Goal: Information Seeking & Learning: Understand process/instructions

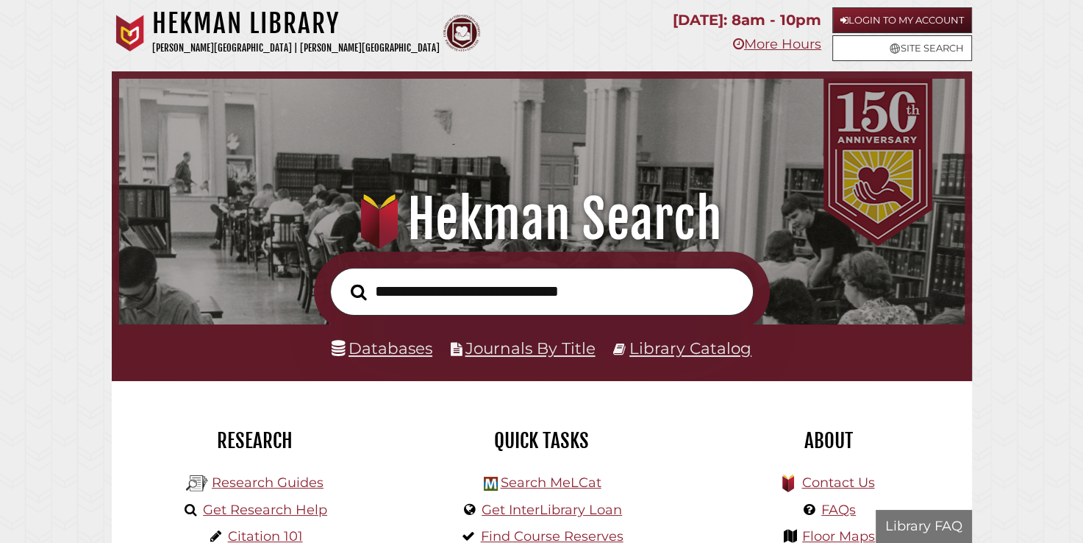
scroll to position [279, 838]
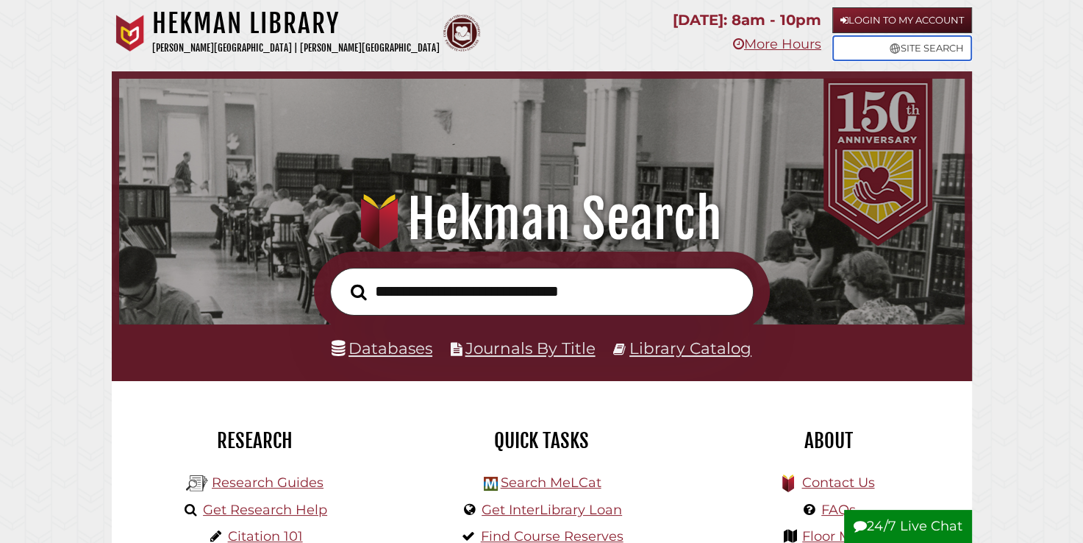
click at [903, 46] on link "Site Search" at bounding box center [902, 48] width 140 height 26
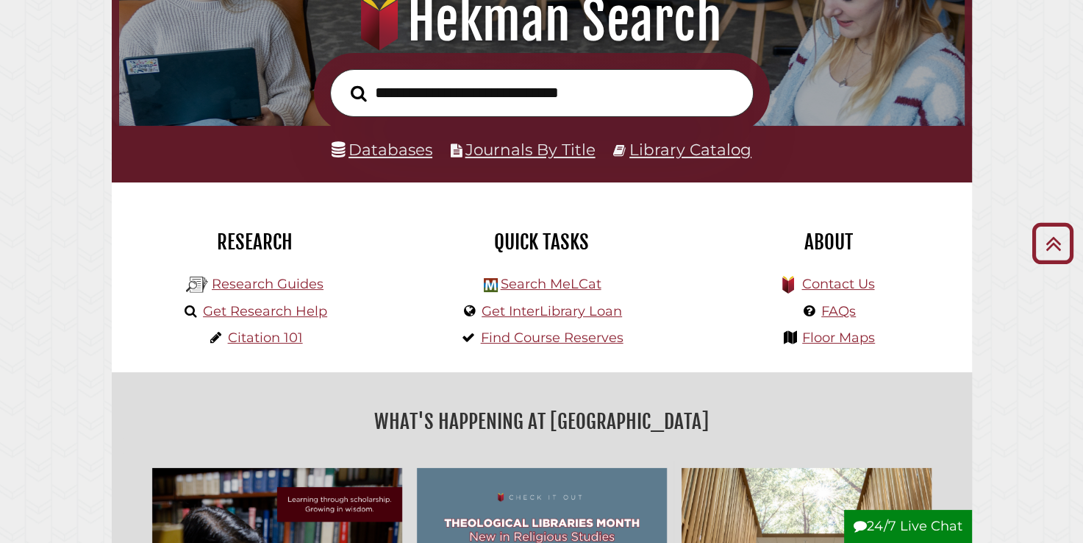
scroll to position [198, 0]
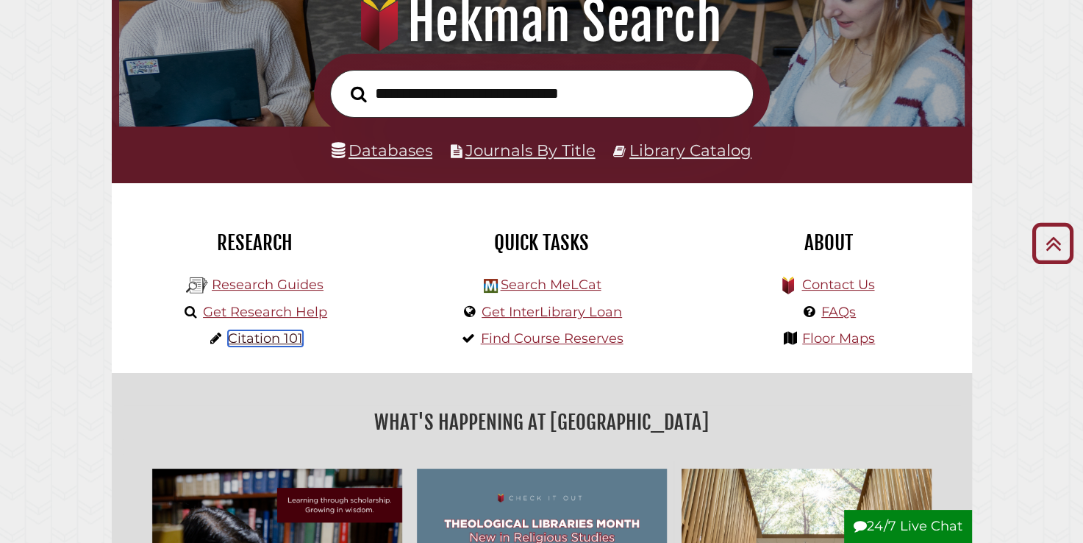
click at [264, 336] on link "Citation 101" at bounding box center [265, 338] width 75 height 16
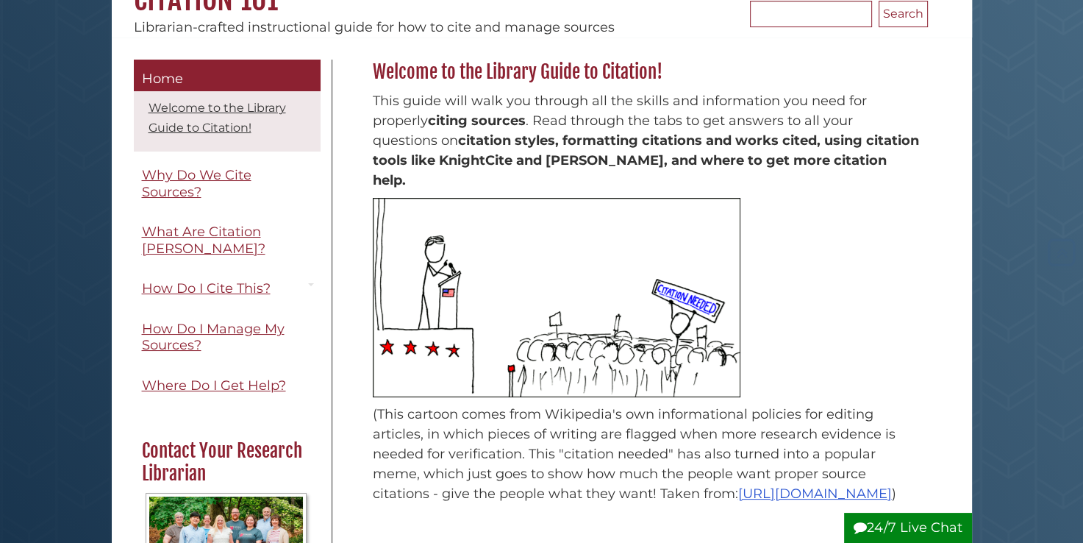
scroll to position [166, 0]
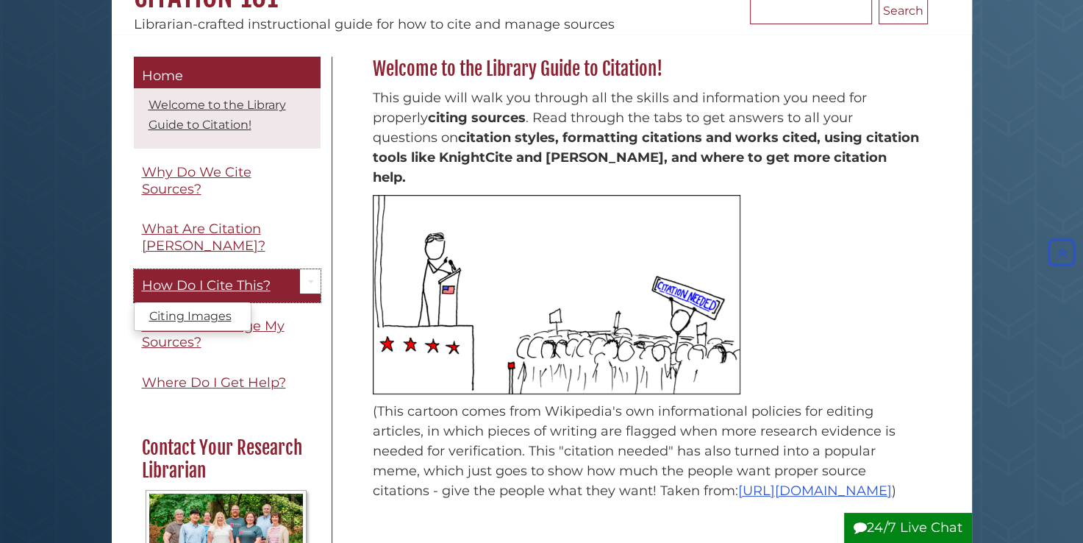
click at [165, 295] on link "How Do I Cite This?" at bounding box center [227, 285] width 187 height 33
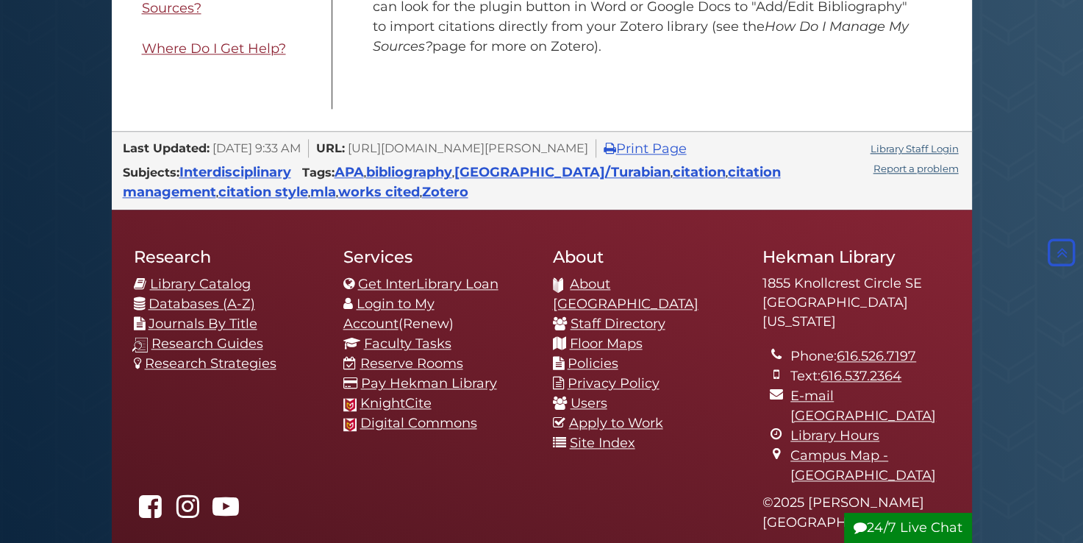
scroll to position [1678, 0]
